Goal: Find contact information: Find contact information

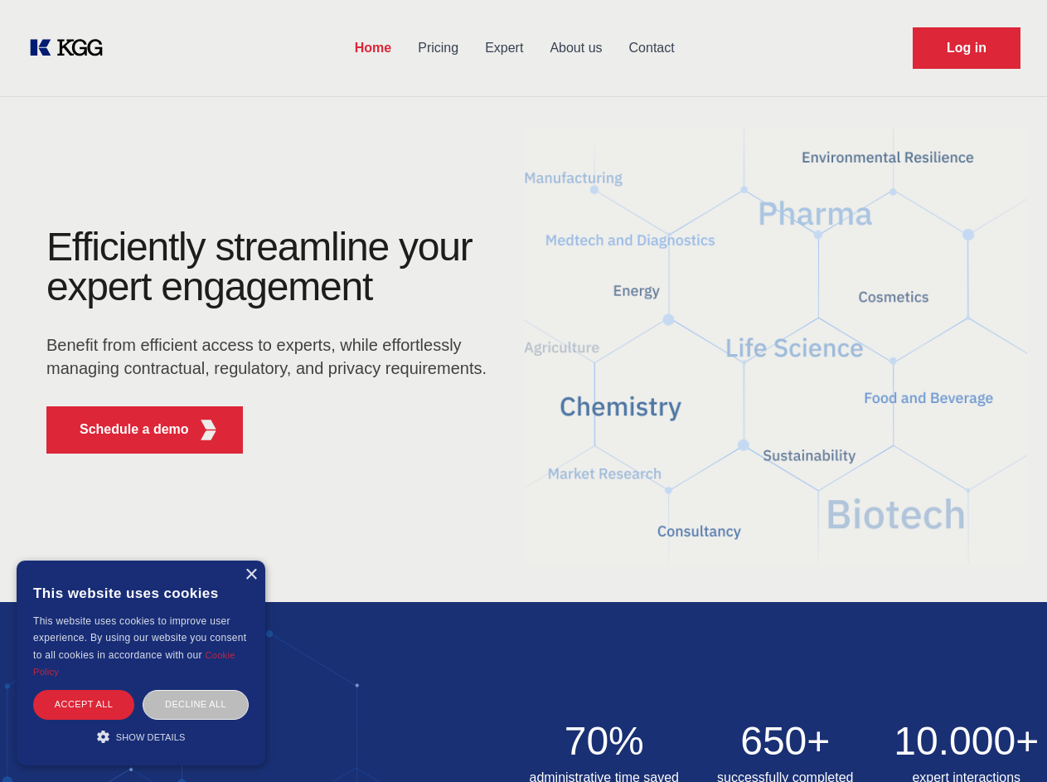
click at [523, 390] on div "Efficiently streamline your expert engagement Benefit from efficient access to …" at bounding box center [272, 347] width 504 height 240
click at [124, 429] on p "Schedule a demo" at bounding box center [134, 429] width 109 height 20
click at [250, 574] on div "× This website uses cookies This website uses cookies to improve user experienc…" at bounding box center [141, 662] width 249 height 205
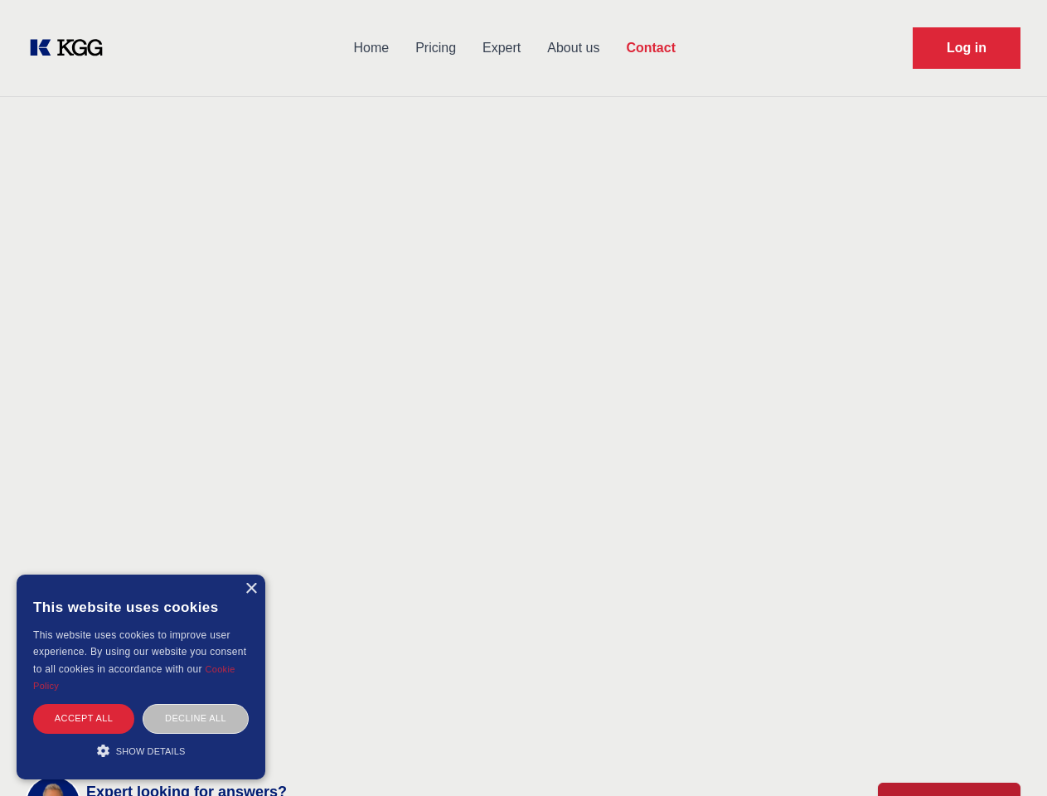
click at [84, 704] on div "Accept all" at bounding box center [83, 718] width 101 height 29
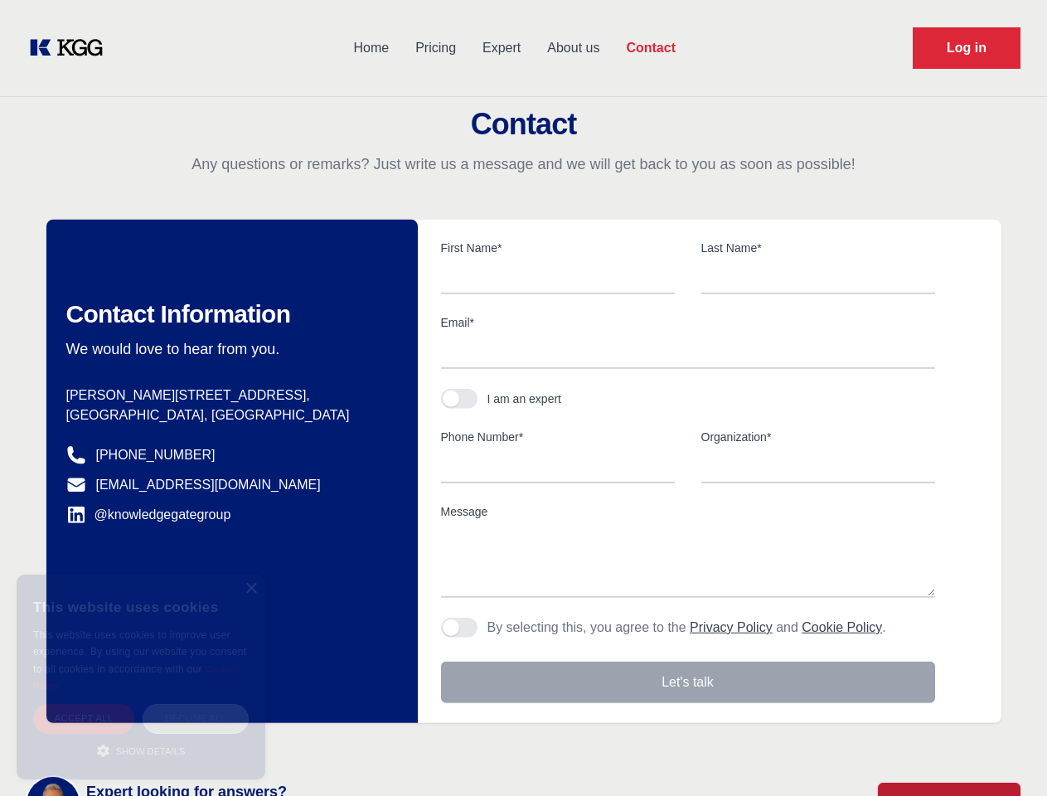
click at [196, 704] on div "Decline all" at bounding box center [196, 718] width 106 height 29
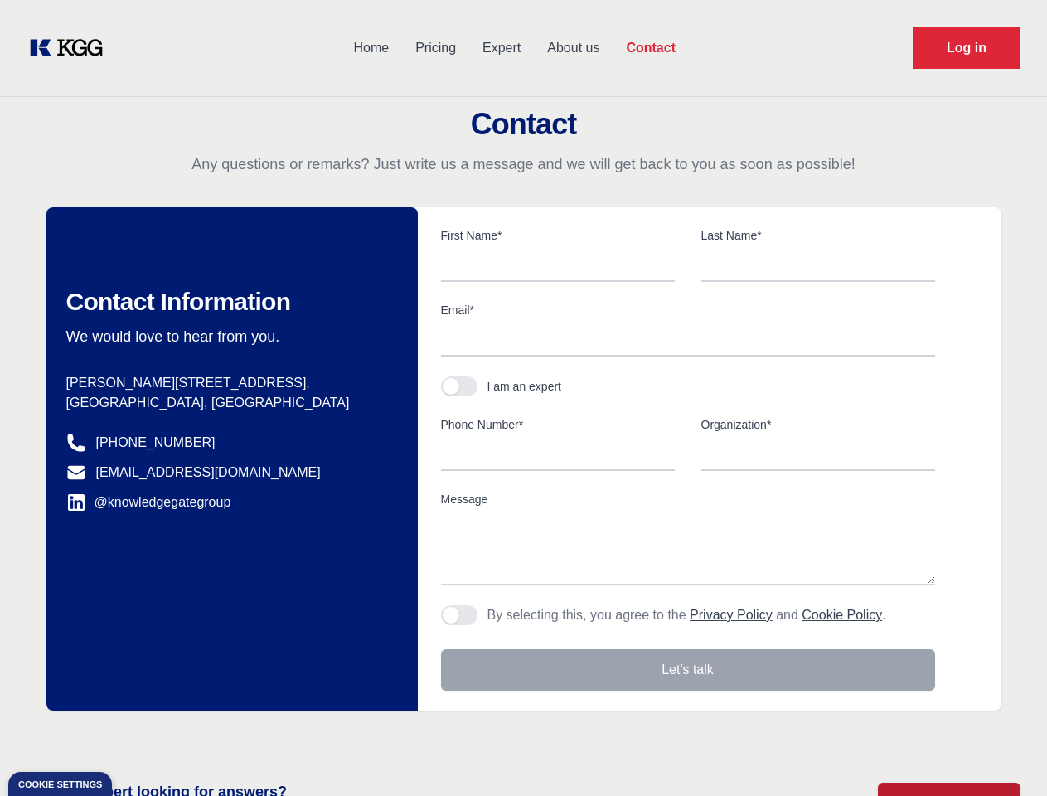
click at [141, 736] on main "Contact Any questions or remarks? Just write us a message and we will get back …" at bounding box center [523, 431] width 1047 height 863
